Goal: Task Accomplishment & Management: Complete application form

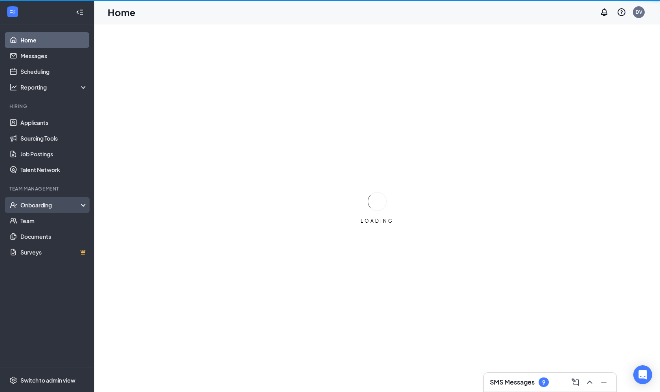
click at [56, 207] on div "Onboarding" at bounding box center [50, 205] width 61 height 8
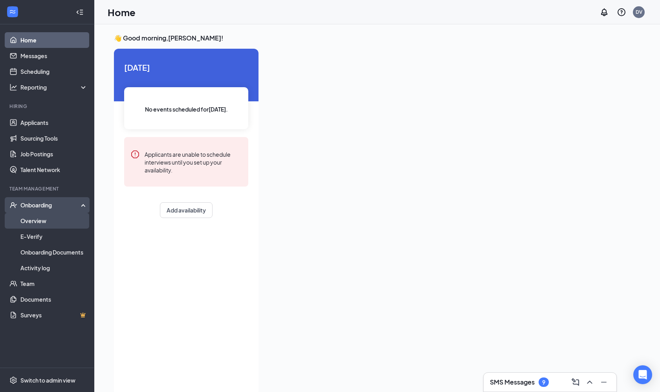
click at [52, 222] on link "Overview" at bounding box center [53, 221] width 67 height 16
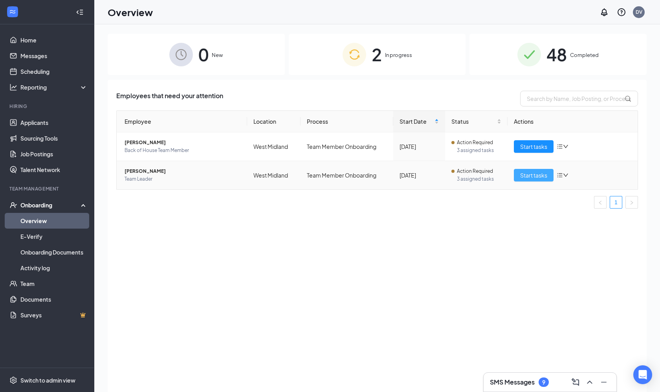
click at [526, 175] on span "Start tasks" at bounding box center [533, 175] width 27 height 9
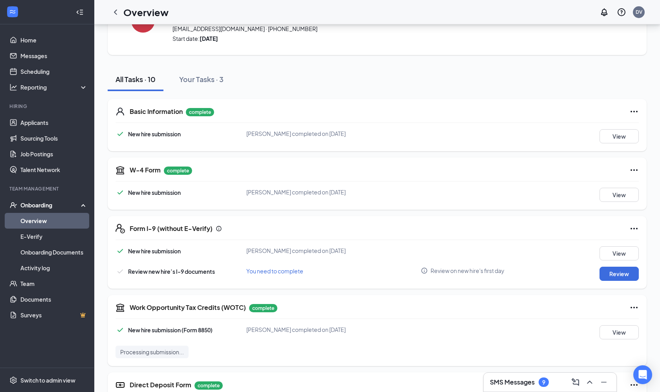
scroll to position [58, 0]
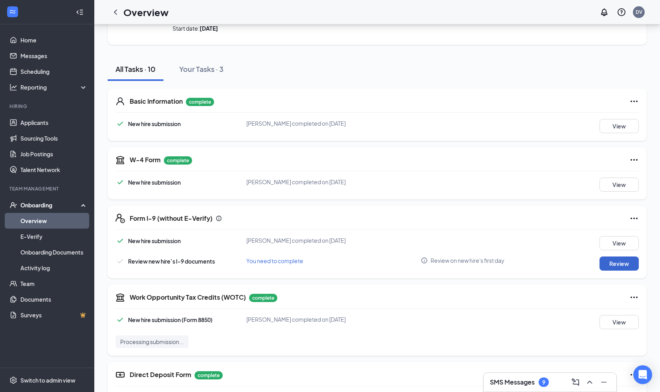
click at [625, 263] on button "Review" at bounding box center [619, 264] width 39 height 14
type input "[DATE]"
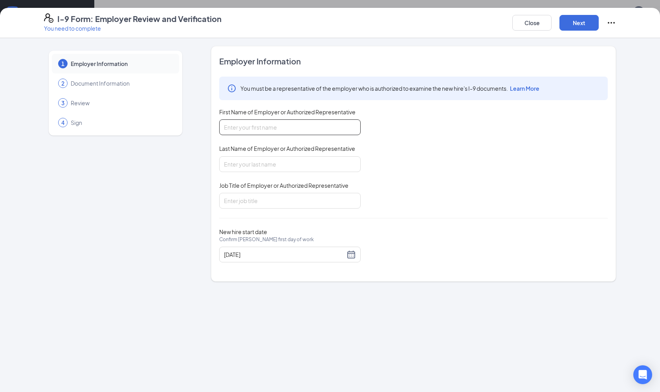
click at [356, 127] on input "First Name of Employer or Authorized Representative" at bounding box center [290, 128] width 142 height 16
click at [353, 127] on input "First Name of Employer or Authorized Representative" at bounding box center [290, 128] width 142 height 16
click at [273, 125] on input "First Name of Employer or Authorized Representative" at bounding box center [290, 128] width 142 height 16
type input "[PERSON_NAME]"
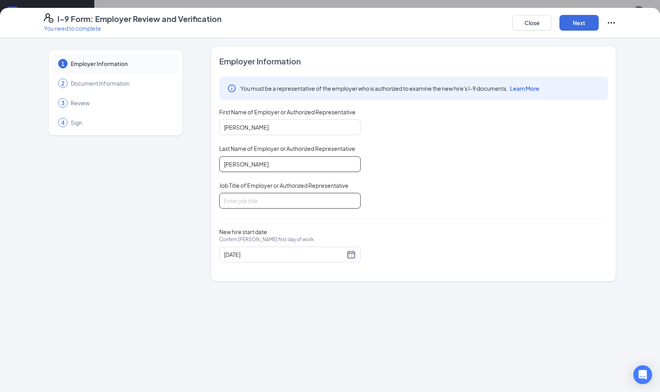
type input "[PERSON_NAME]"
click at [354, 206] on input "Job Title of Employer or Authorized Representative" at bounding box center [290, 201] width 142 height 16
click at [354, 200] on input "Job Title of Employer or Authorized Representative" at bounding box center [290, 201] width 142 height 16
type input "[PERSON_NAME]"
drag, startPoint x: 247, startPoint y: 167, endPoint x: 149, endPoint y: 160, distance: 98.1
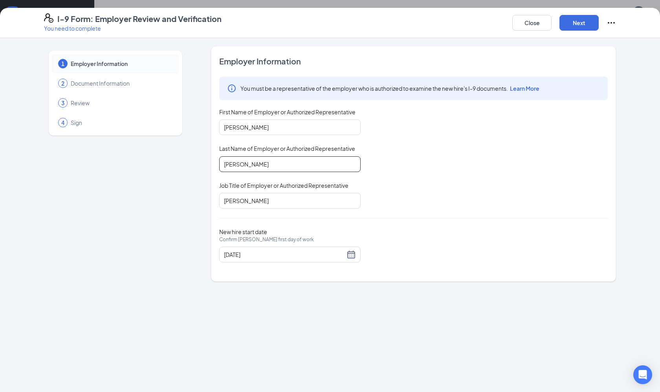
click at [149, 160] on div "1 Employer Information 2 Document Information 3 Review 4 Sign Employer Informat…" at bounding box center [330, 164] width 572 height 236
click at [242, 164] on input "[PERSON_NAME]" at bounding box center [290, 164] width 142 height 16
type input "G"
type input "[PERSON_NAME]"
click at [581, 24] on button "Next" at bounding box center [579, 23] width 39 height 16
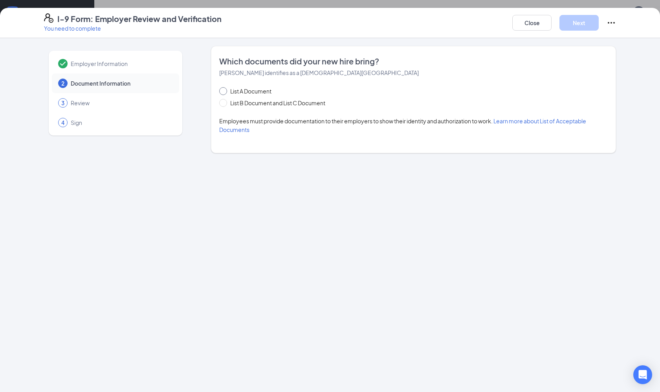
click at [225, 91] on span at bounding box center [223, 91] width 8 height 8
click at [225, 91] on input "List A Document" at bounding box center [222, 90] width 6 height 6
radio input "true"
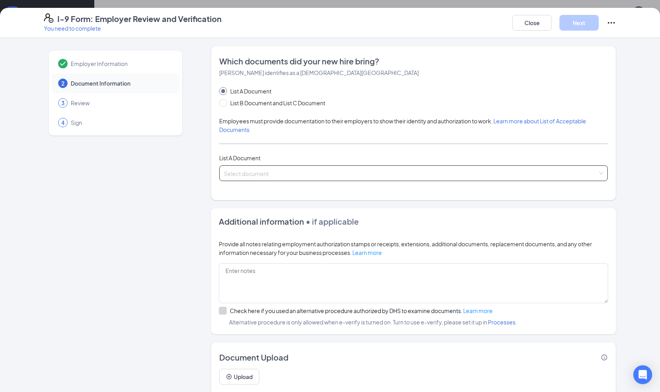
click at [241, 175] on input "search" at bounding box center [411, 172] width 374 height 12
click at [224, 107] on span at bounding box center [223, 103] width 8 height 8
click at [224, 105] on input "List B Document and List C Document" at bounding box center [222, 102] width 6 height 6
radio input "true"
radio input "false"
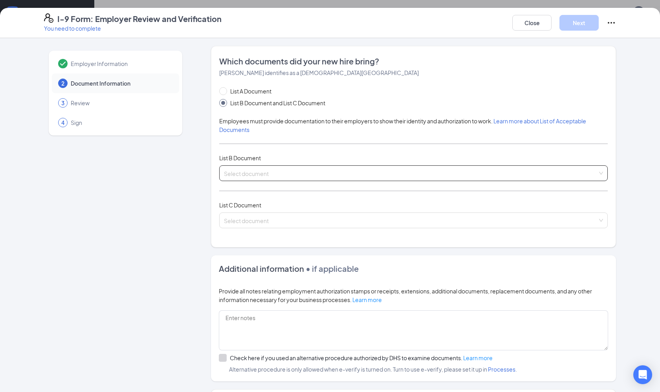
click at [241, 174] on input "search" at bounding box center [411, 172] width 374 height 12
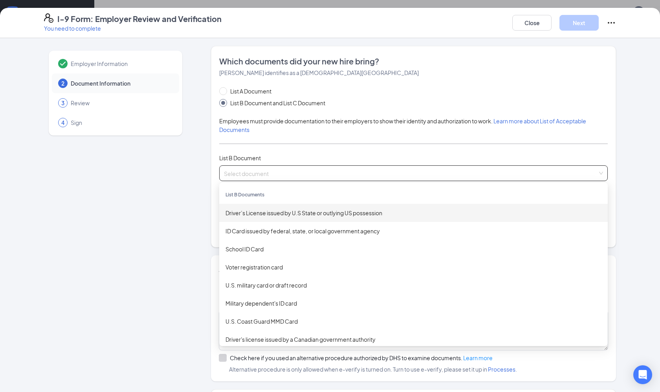
click at [251, 211] on div "Driver’s License issued by U.S State or outlying US possession" at bounding box center [414, 213] width 376 height 9
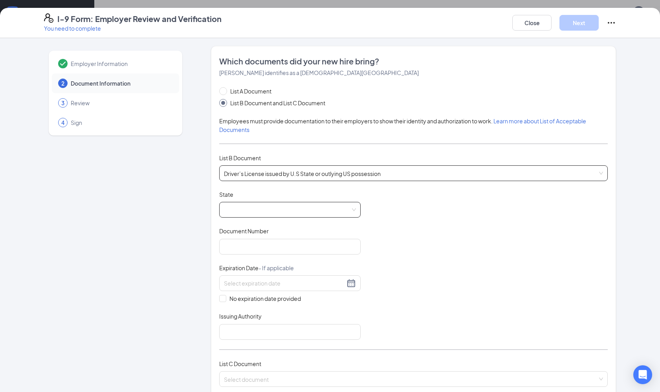
click at [247, 210] on span at bounding box center [290, 209] width 132 height 15
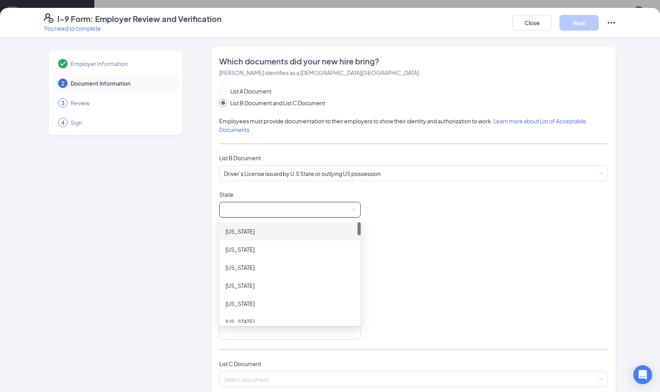
click at [243, 201] on div "State" at bounding box center [290, 196] width 142 height 11
click at [243, 208] on span at bounding box center [290, 209] width 132 height 15
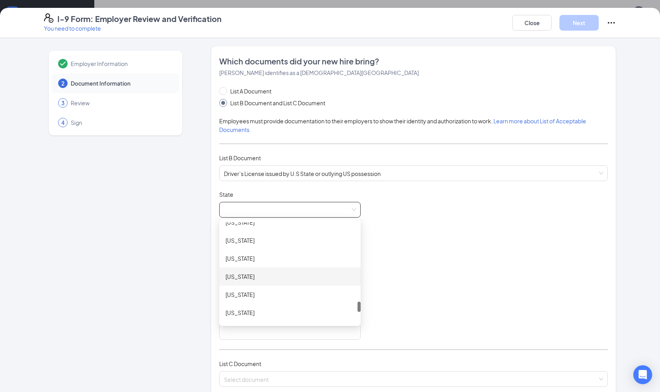
click at [255, 284] on div "[US_STATE]" at bounding box center [290, 277] width 142 height 18
click at [263, 211] on span "[US_STATE]" at bounding box center [290, 209] width 132 height 15
click at [236, 315] on div "[US_STATE]" at bounding box center [290, 313] width 129 height 9
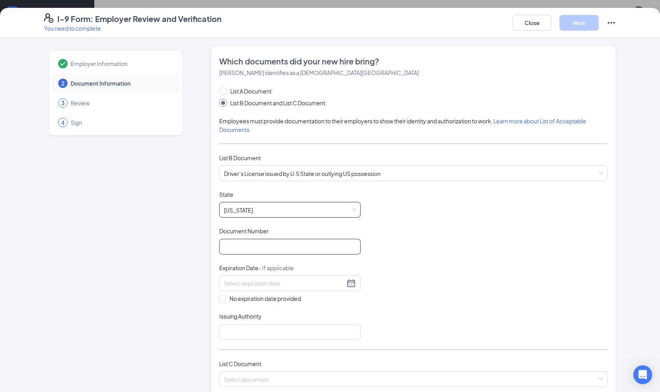
click at [243, 251] on input "Document Number" at bounding box center [290, 247] width 142 height 16
type input "52402318"
click at [251, 283] on input at bounding box center [284, 283] width 121 height 9
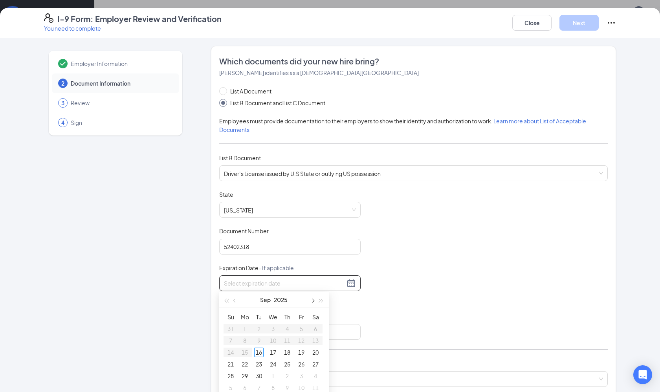
click at [314, 302] on button "button" at bounding box center [312, 300] width 9 height 16
click at [318, 302] on button "button" at bounding box center [321, 300] width 9 height 16
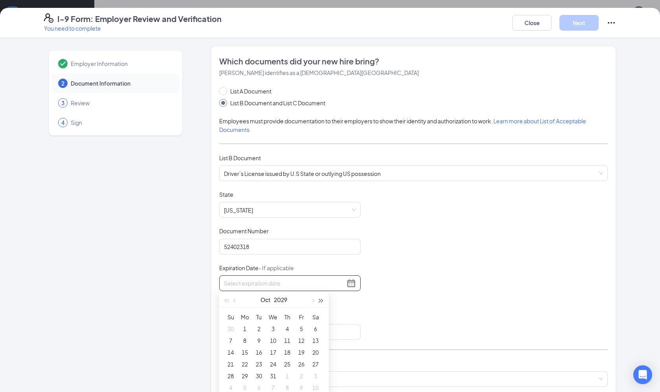
click at [318, 302] on button "button" at bounding box center [321, 300] width 9 height 16
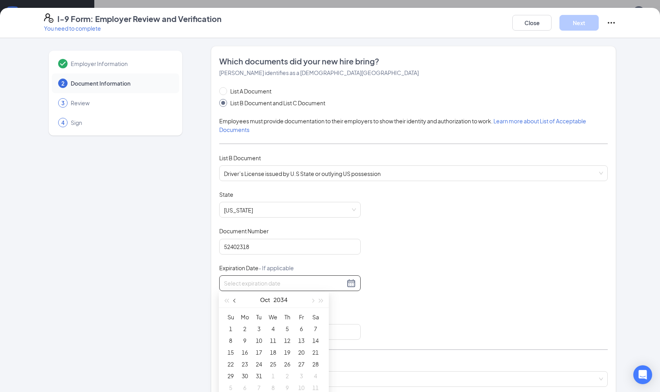
click at [235, 302] on span "button" at bounding box center [236, 301] width 4 height 4
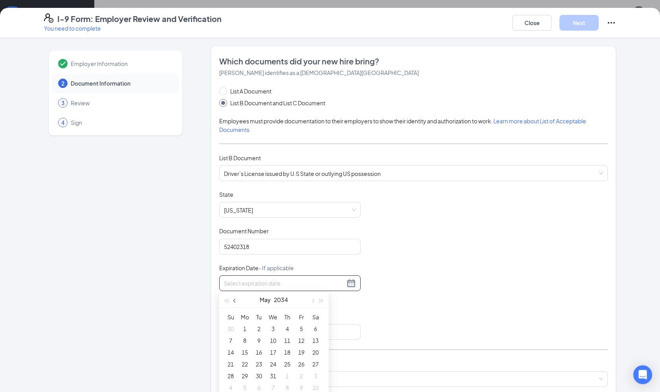
click at [235, 302] on span "button" at bounding box center [236, 301] width 4 height 4
click at [312, 302] on button "button" at bounding box center [312, 300] width 9 height 16
type input "[DATE]"
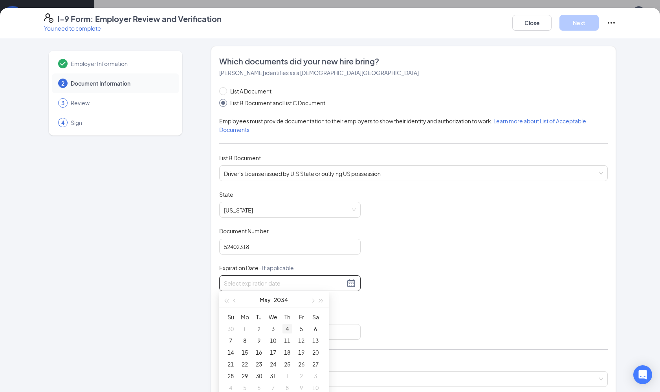
type input "[DATE]"
click at [302, 328] on div "5" at bounding box center [301, 328] width 9 height 9
click at [260, 284] on input "[DATE]" at bounding box center [284, 283] width 121 height 9
type input "[DATE]"
click at [262, 373] on div "30" at bounding box center [258, 375] width 9 height 9
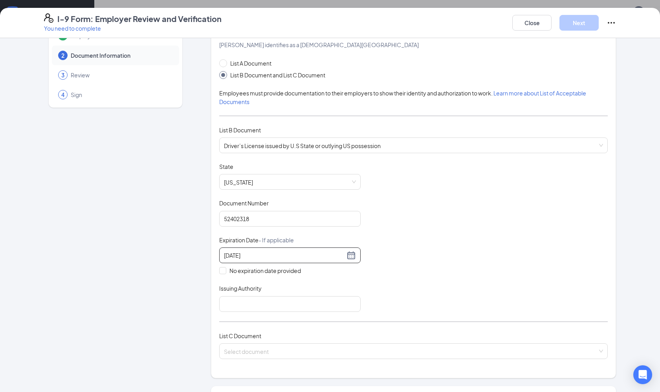
scroll to position [29, 0]
click at [228, 302] on input "Issuing Authority" at bounding box center [290, 304] width 142 height 16
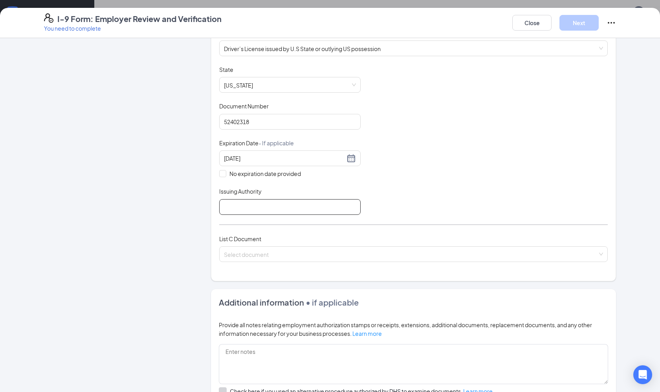
scroll to position [125, 0]
click at [263, 258] on span at bounding box center [411, 253] width 374 height 15
type input "[US_STATE] Department"
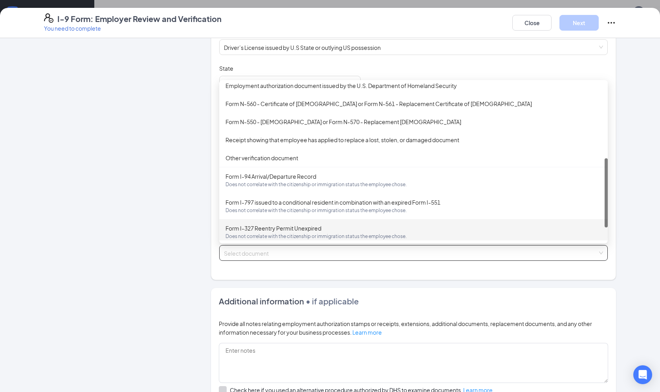
scroll to position [0, 0]
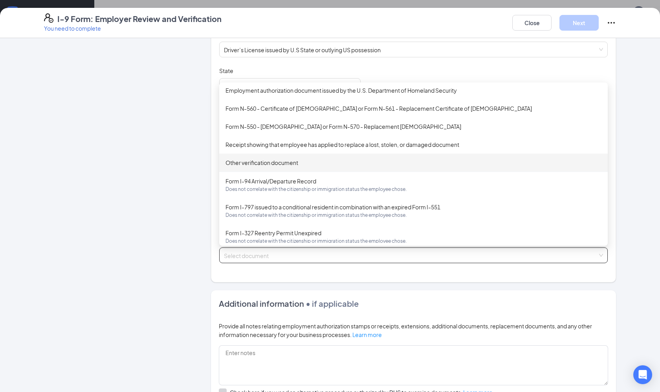
click at [263, 158] on div "Other verification document" at bounding box center [414, 162] width 376 height 9
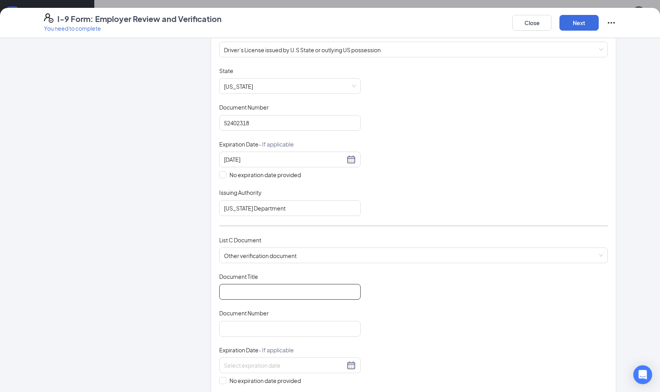
click at [245, 290] on input "Document Title" at bounding box center [290, 292] width 142 height 16
click at [250, 293] on input "social security" at bounding box center [290, 292] width 142 height 16
click at [251, 293] on input "social security" at bounding box center [290, 292] width 142 height 16
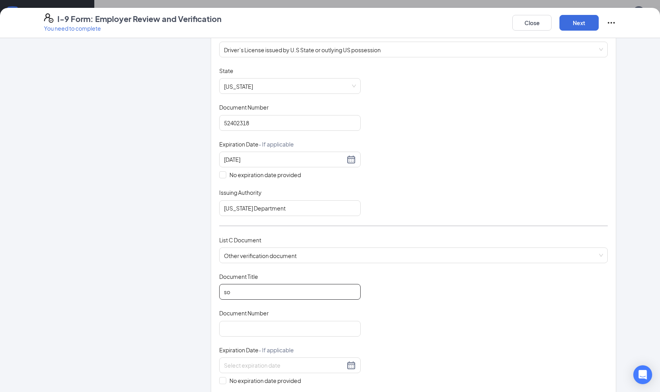
type input "s"
type input "Social Security Card"
click at [277, 328] on input "Document Number" at bounding box center [290, 329] width 142 height 16
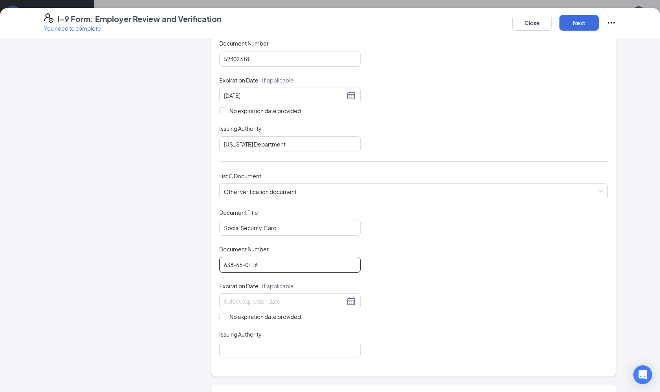
scroll to position [188, 0]
type input "638-66-0116"
click at [226, 312] on span "No expiration date provided" at bounding box center [265, 316] width 78 height 9
click at [225, 313] on input "No expiration date provided" at bounding box center [222, 316] width 6 height 6
checkbox input "true"
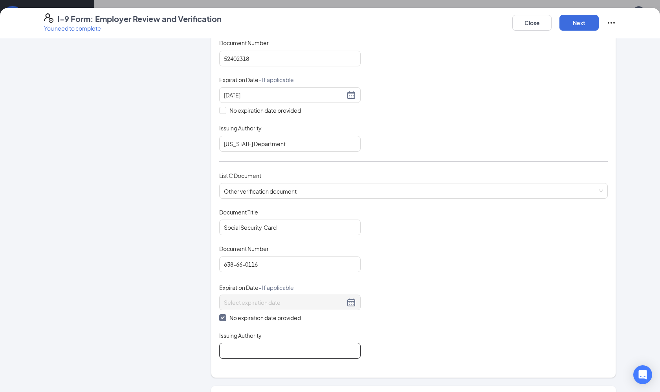
click at [252, 351] on input "Issuing Authority" at bounding box center [290, 351] width 142 height 16
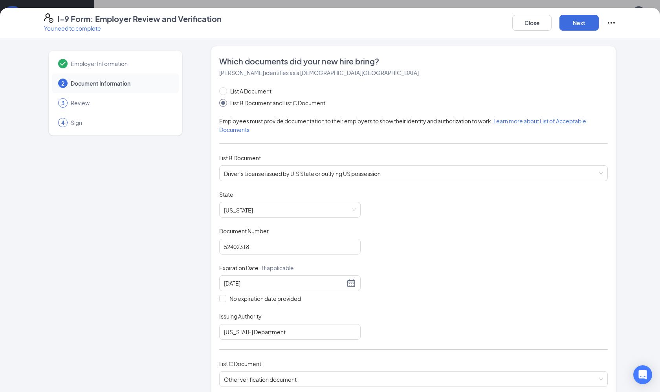
scroll to position [0, 0]
